Goal: Task Accomplishment & Management: Manage account settings

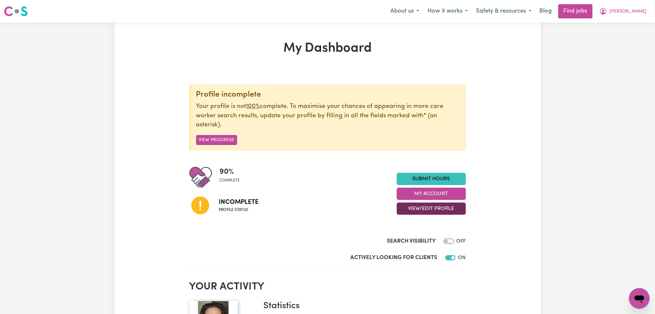
click at [440, 210] on button "View/Edit Profile" at bounding box center [431, 209] width 69 height 12
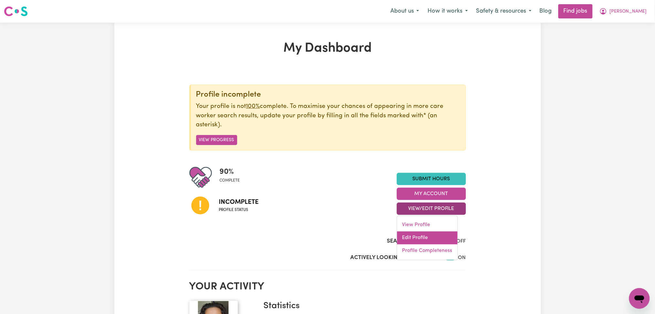
click at [425, 238] on link "Edit Profile" at bounding box center [427, 238] width 60 height 13
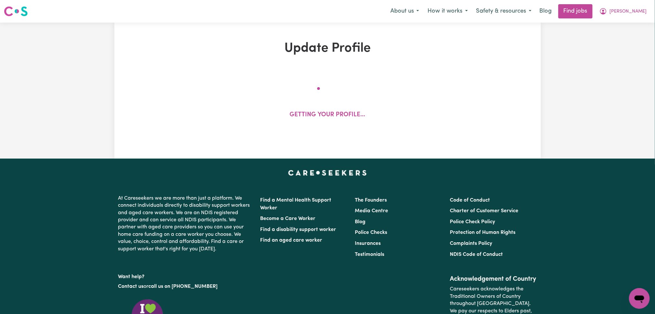
select select "[DEMOGRAPHIC_DATA]"
select select "Student Visa"
select select "Studying a healthcare related degree or qualification"
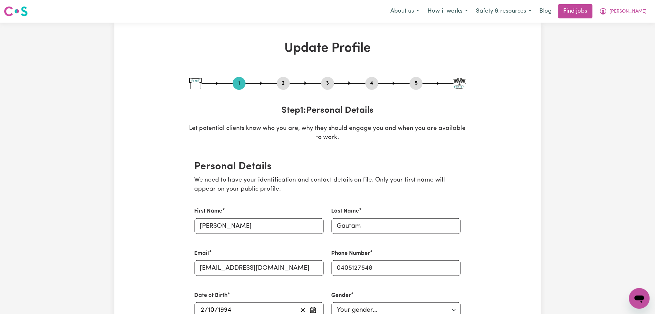
click at [417, 85] on button "5" at bounding box center [416, 83] width 13 height 8
select select "I am providing services privately on my own"
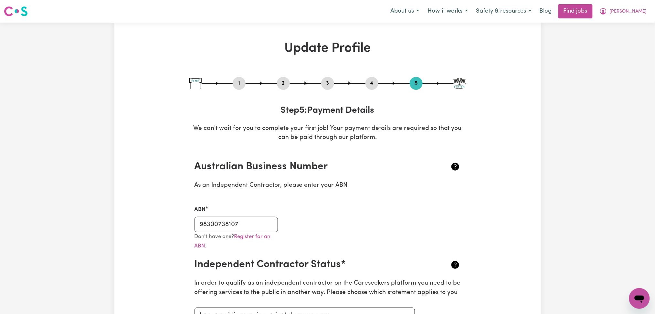
scroll to position [129, 0]
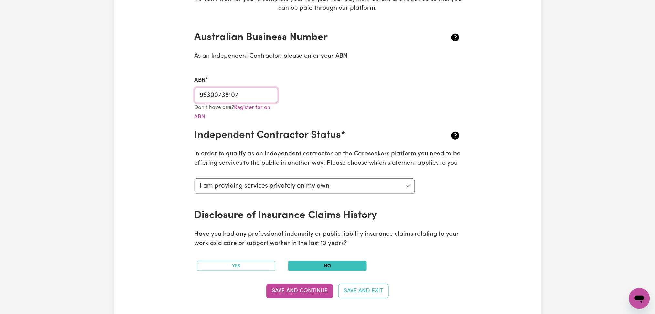
click at [250, 95] on input "98300738107" at bounding box center [237, 96] width 84 height 16
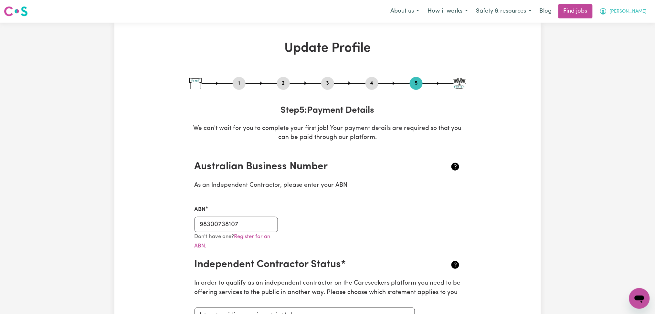
click at [649, 15] on button "[PERSON_NAME]" at bounding box center [624, 12] width 56 height 14
click at [620, 47] on link "Logout" at bounding box center [625, 49] width 51 height 12
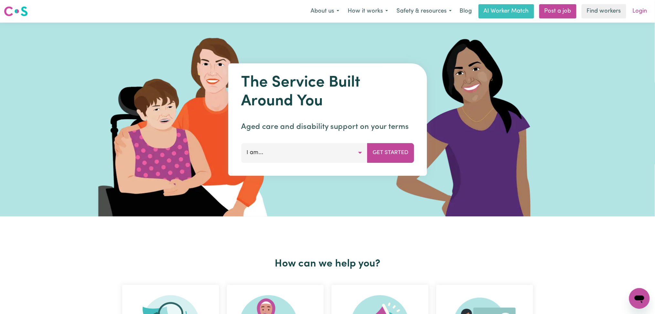
click at [637, 8] on link "Login" at bounding box center [640, 11] width 22 height 14
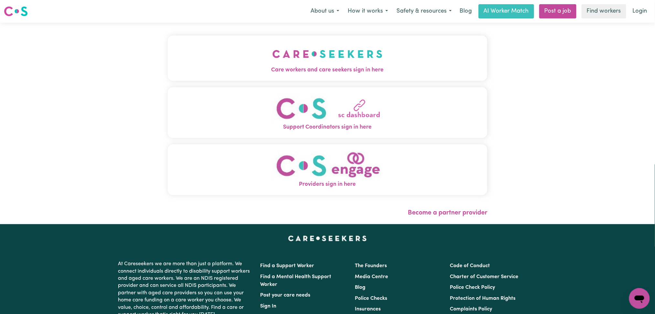
click at [168, 56] on button "Care workers and care seekers sign in here" at bounding box center [328, 58] width 320 height 45
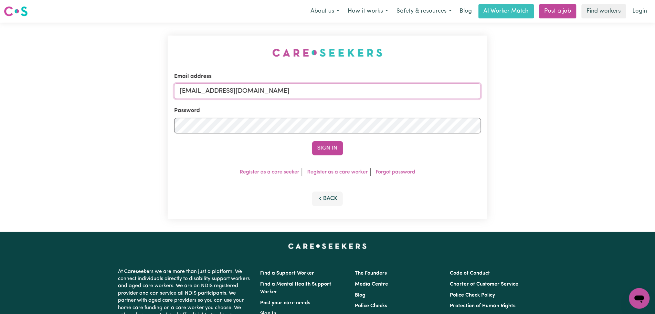
click at [261, 98] on input "[EMAIL_ADDRESS][DOMAIN_NAME]" at bounding box center [327, 91] width 307 height 16
drag, startPoint x: 214, startPoint y: 90, endPoint x: 395, endPoint y: 105, distance: 182.3
click at [395, 104] on form "Email address Superuser~[EMAIL_ADDRESS][DOMAIN_NAME] Password Sign In" at bounding box center [327, 113] width 307 height 83
type input "Superuser~[EMAIL_ADDRESS][DOMAIN_NAME]"
click at [334, 145] on button "Sign In" at bounding box center [327, 148] width 31 height 14
